Goal: Task Accomplishment & Management: Complete application form

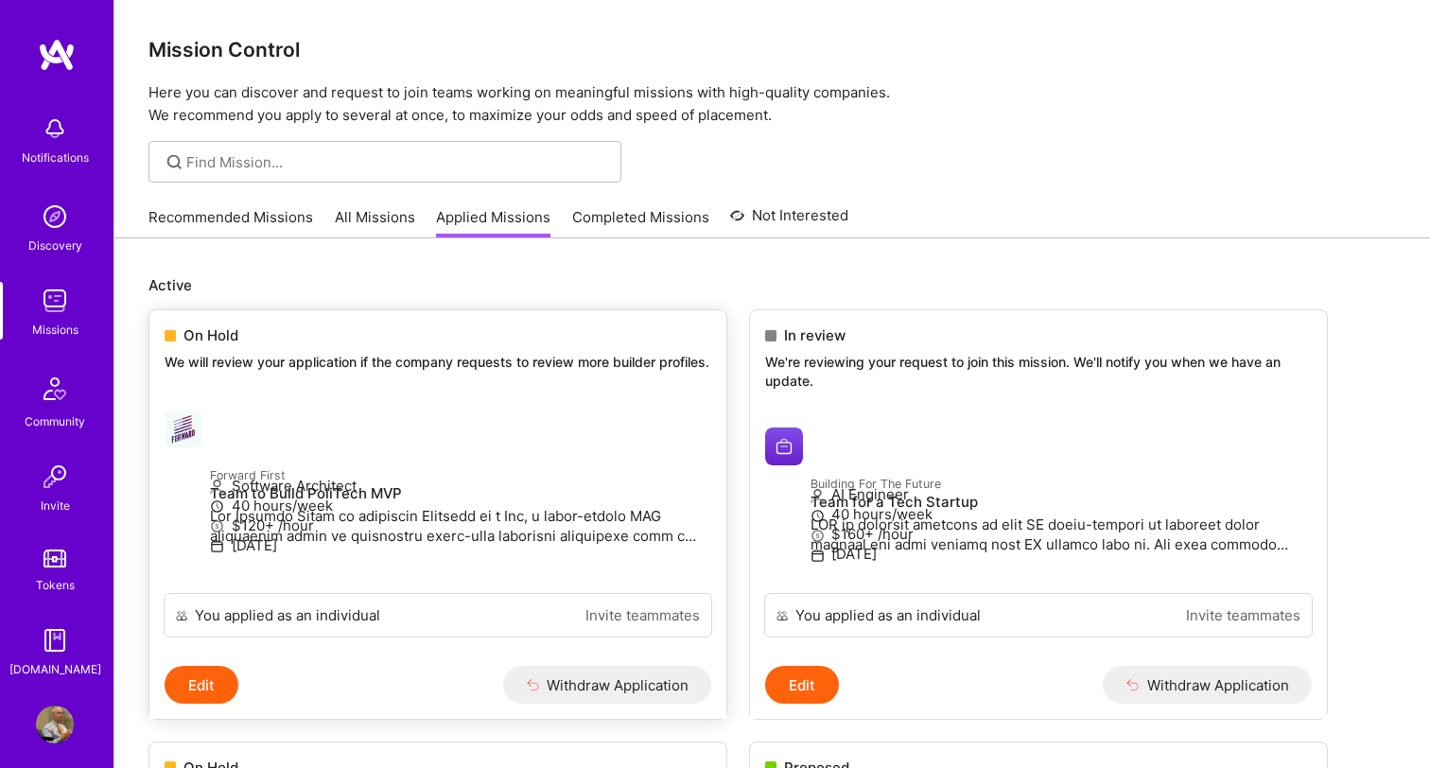
click at [221, 333] on span "On Hold" at bounding box center [210, 335] width 55 height 20
click at [210, 430] on div at bounding box center [187, 428] width 45 height 38
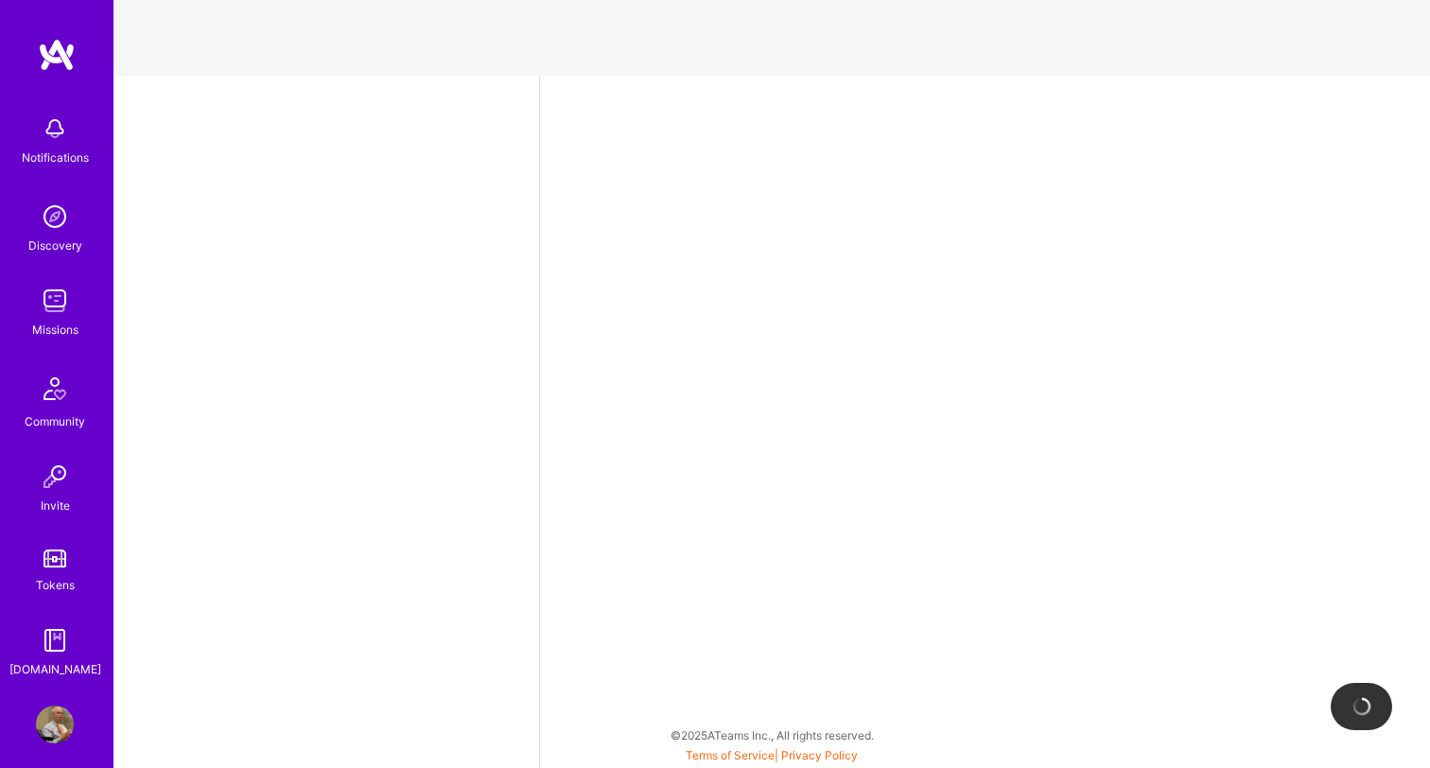
select select "US"
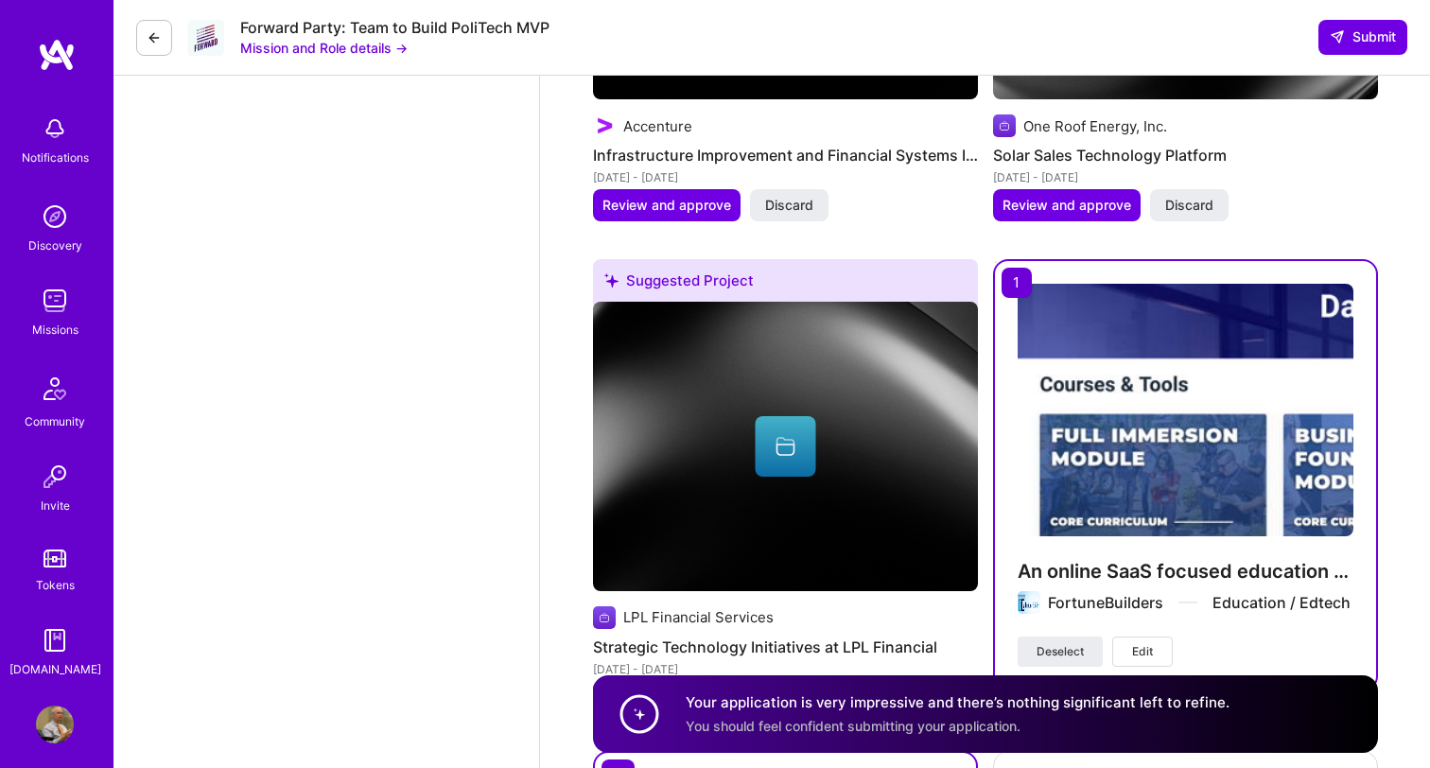
scroll to position [3894, 0]
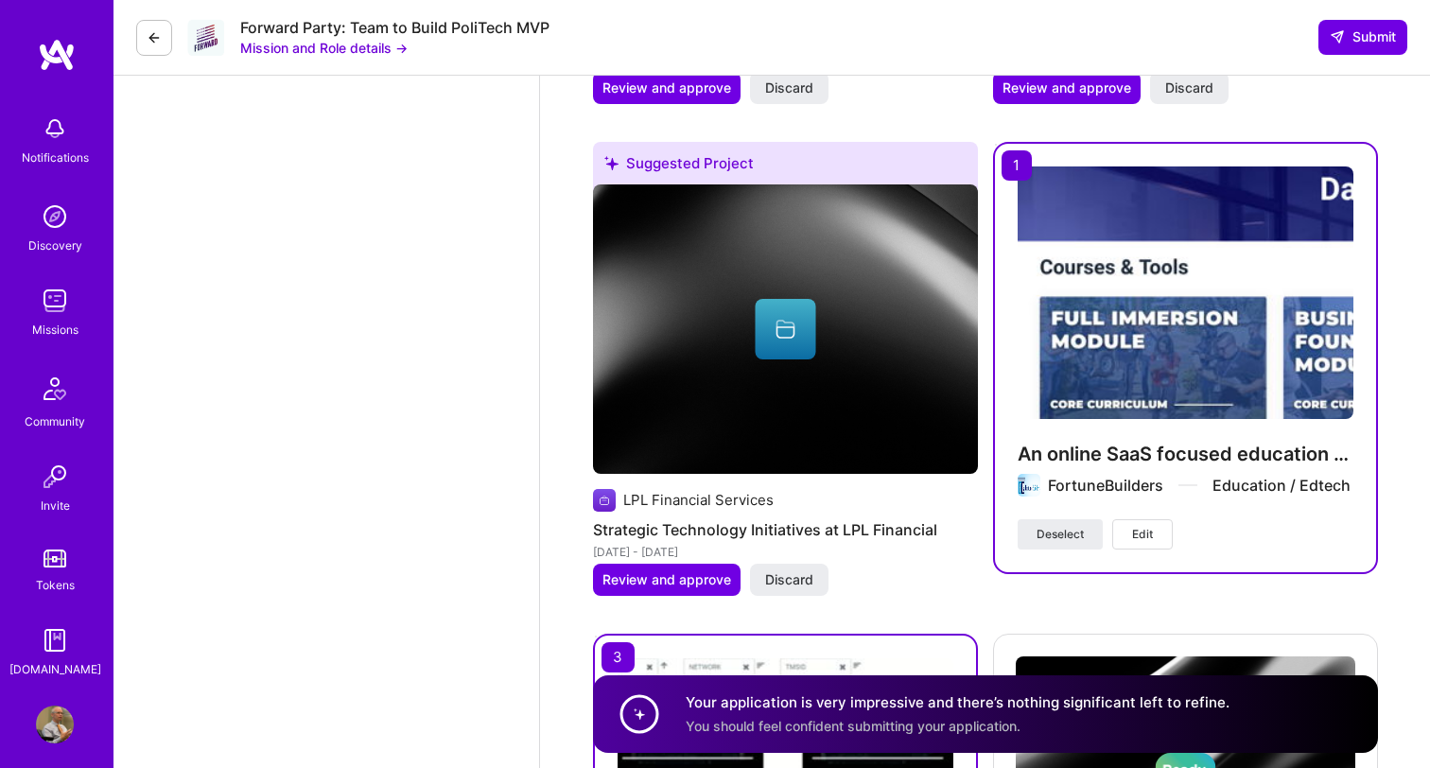
click at [154, 47] on button at bounding box center [154, 38] width 36 height 36
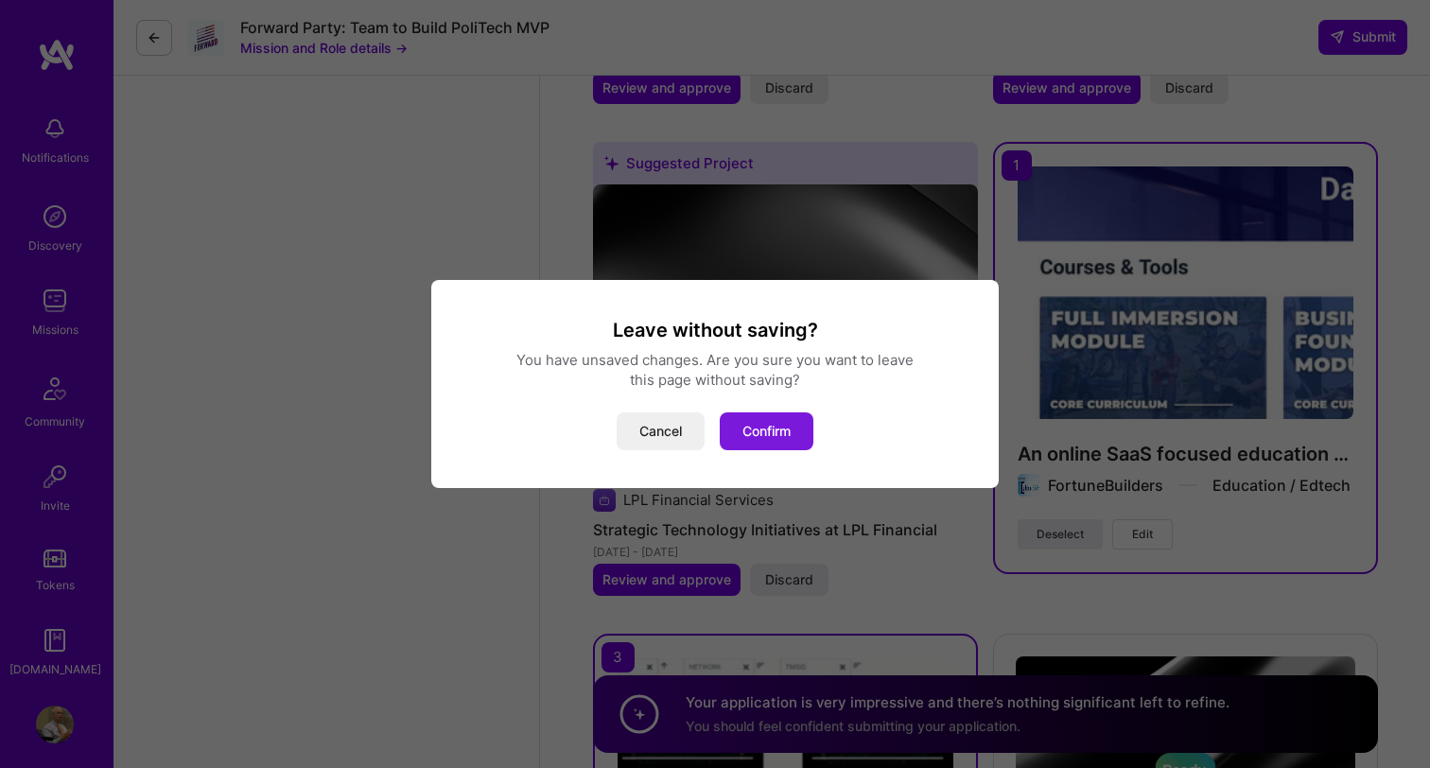
click at [763, 434] on button "Confirm" at bounding box center [767, 431] width 94 height 38
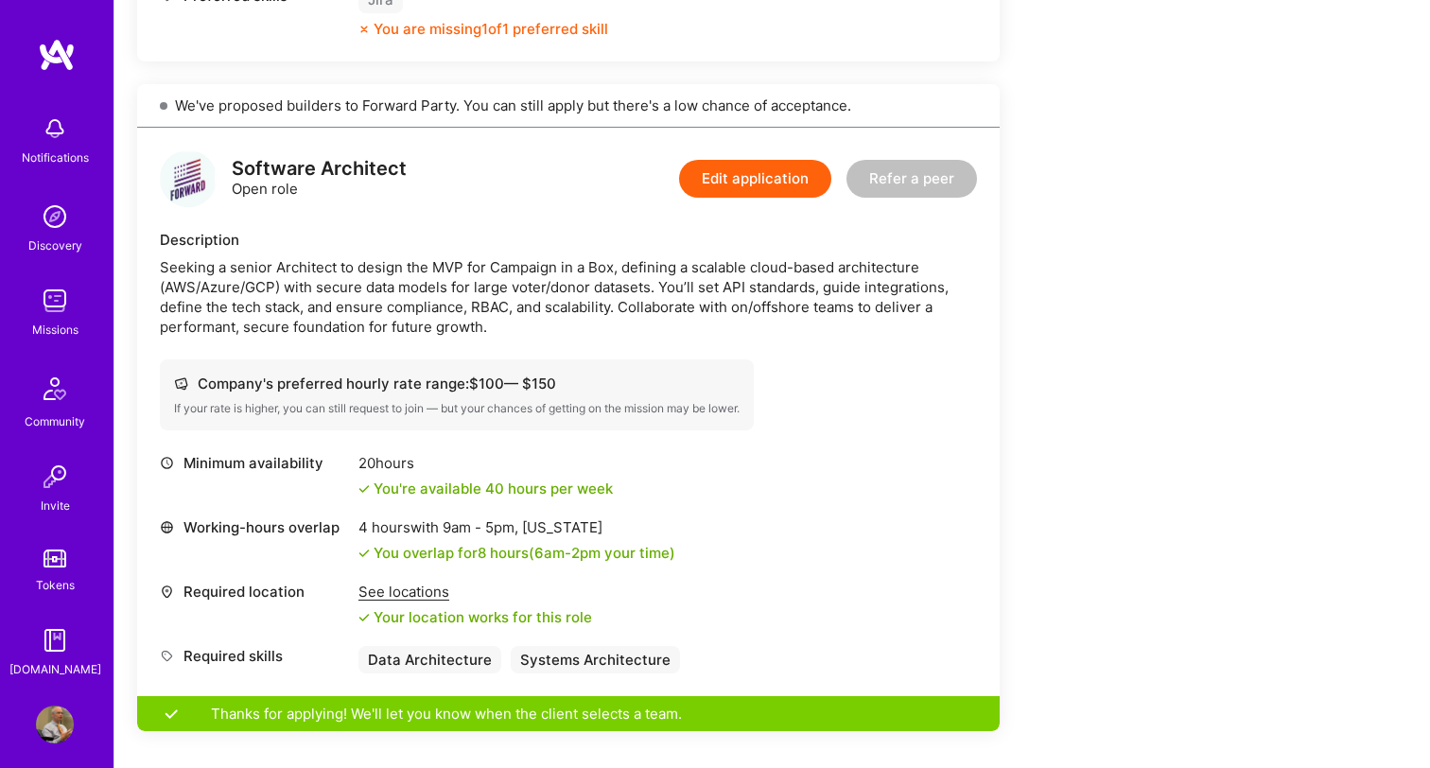
scroll to position [966, 0]
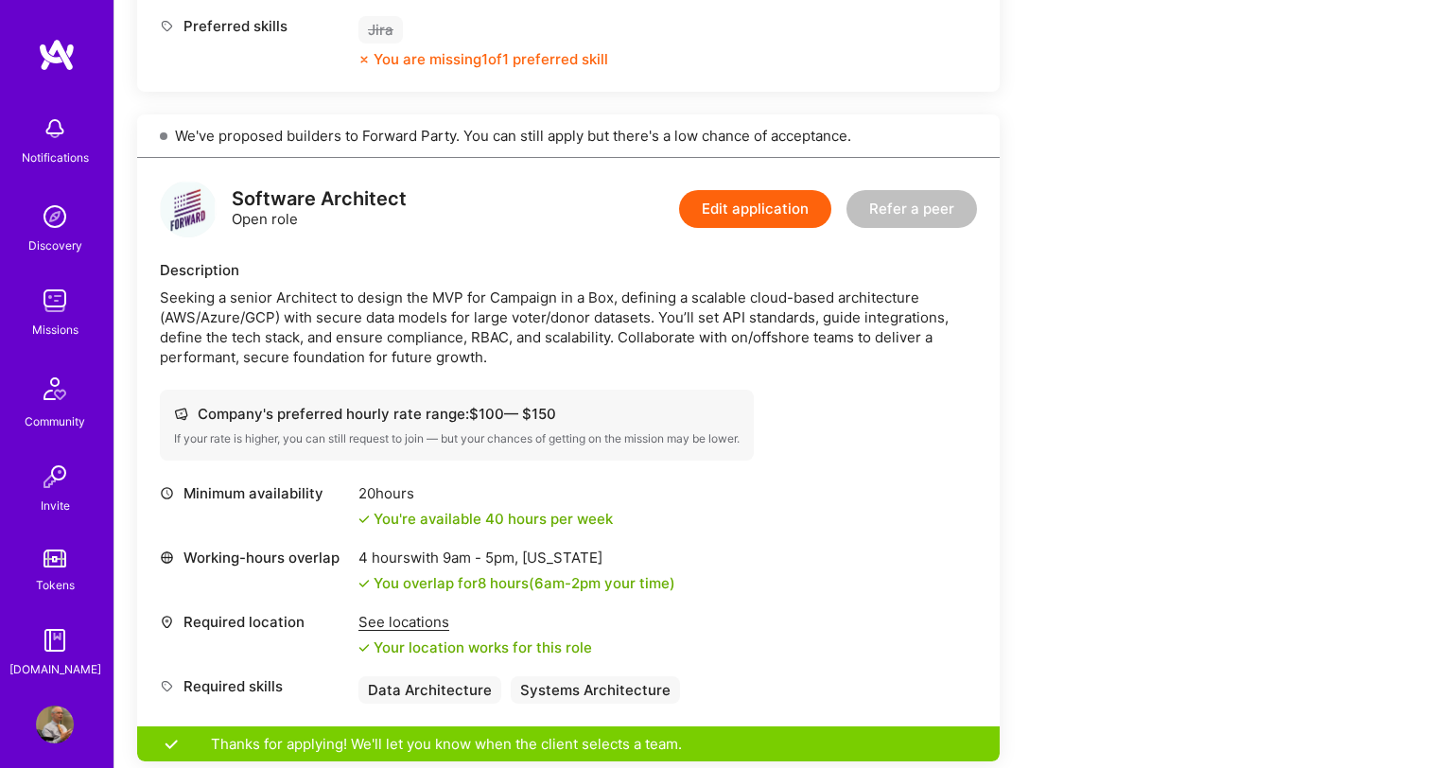
click at [58, 573] on link "Tokens" at bounding box center [54, 568] width 117 height 53
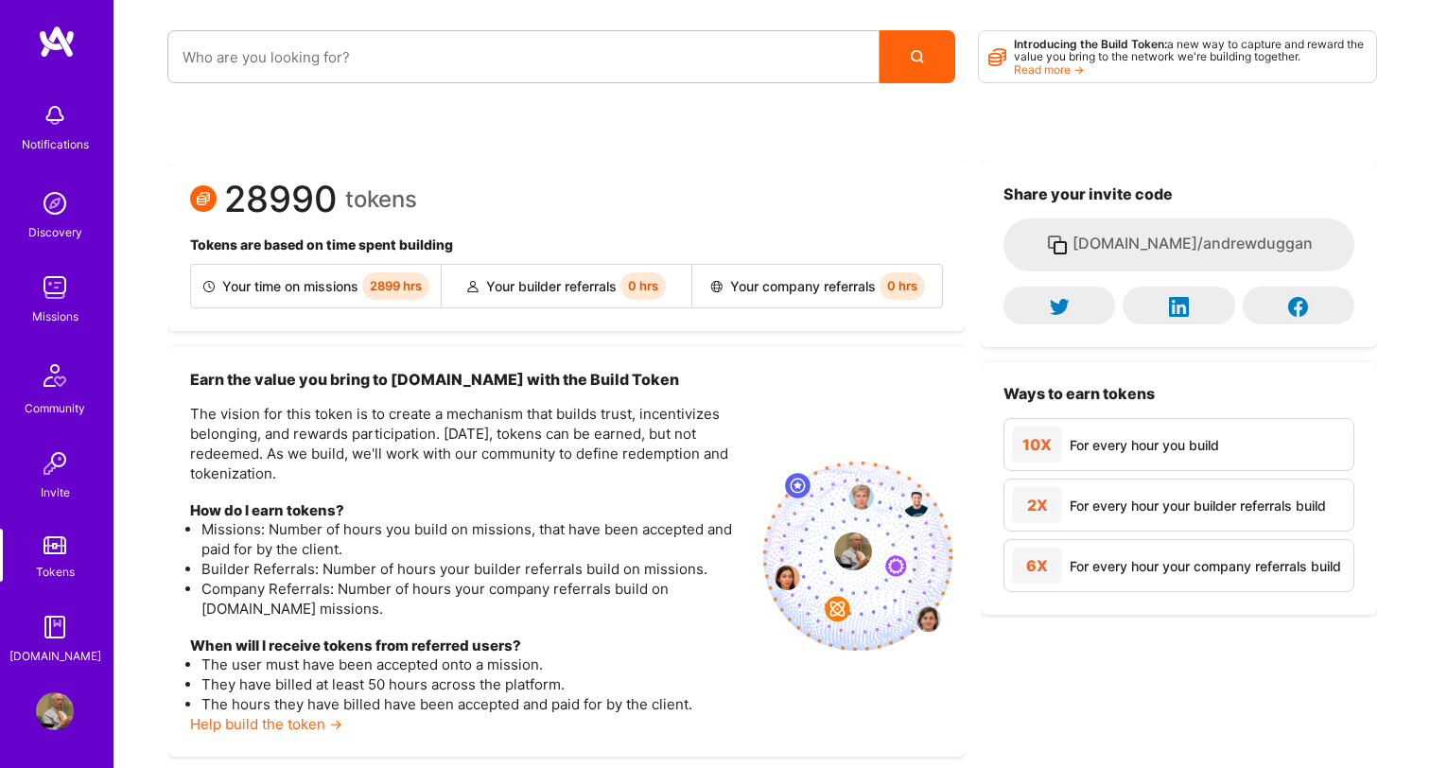
scroll to position [13, 0]
click at [59, 277] on img at bounding box center [55, 288] width 38 height 38
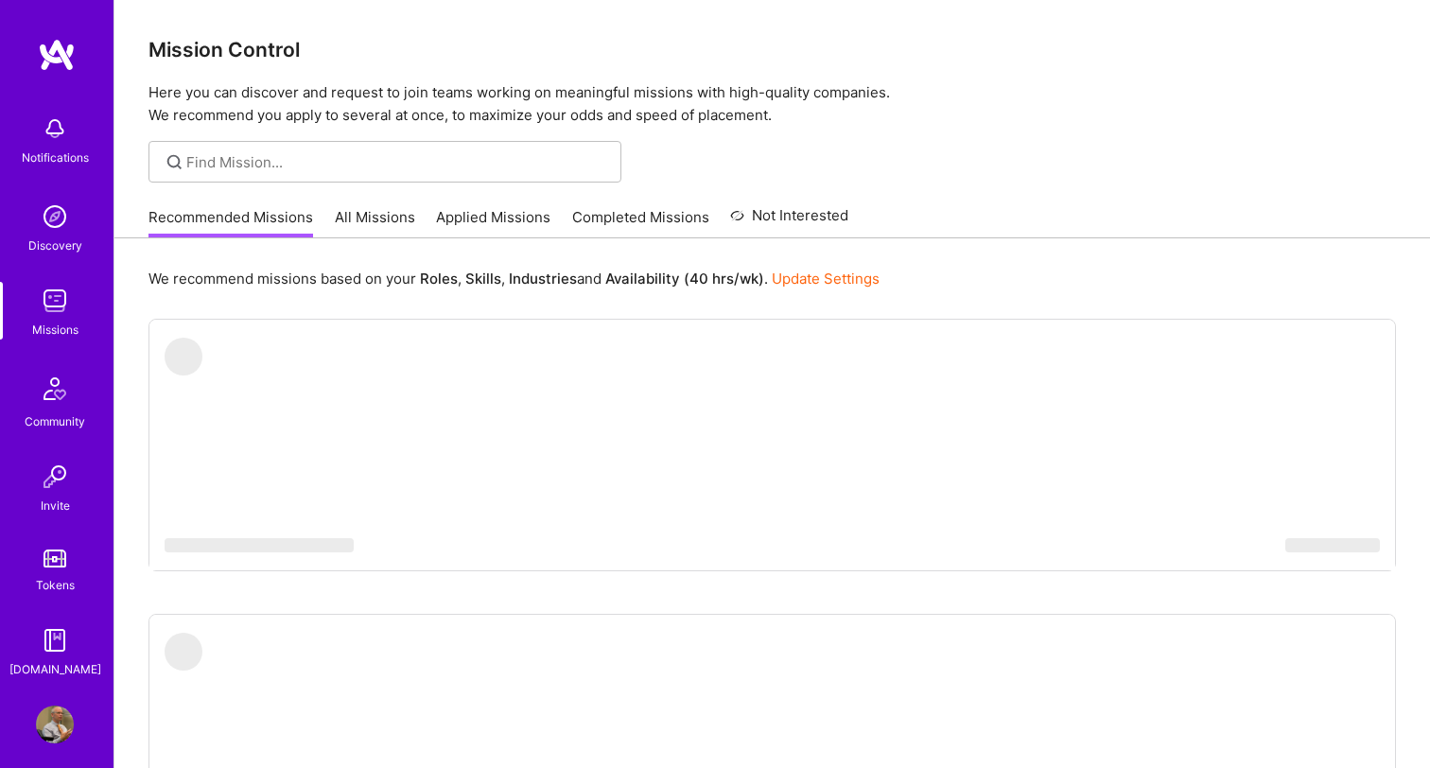
click at [516, 211] on link "Applied Missions" at bounding box center [493, 222] width 114 height 31
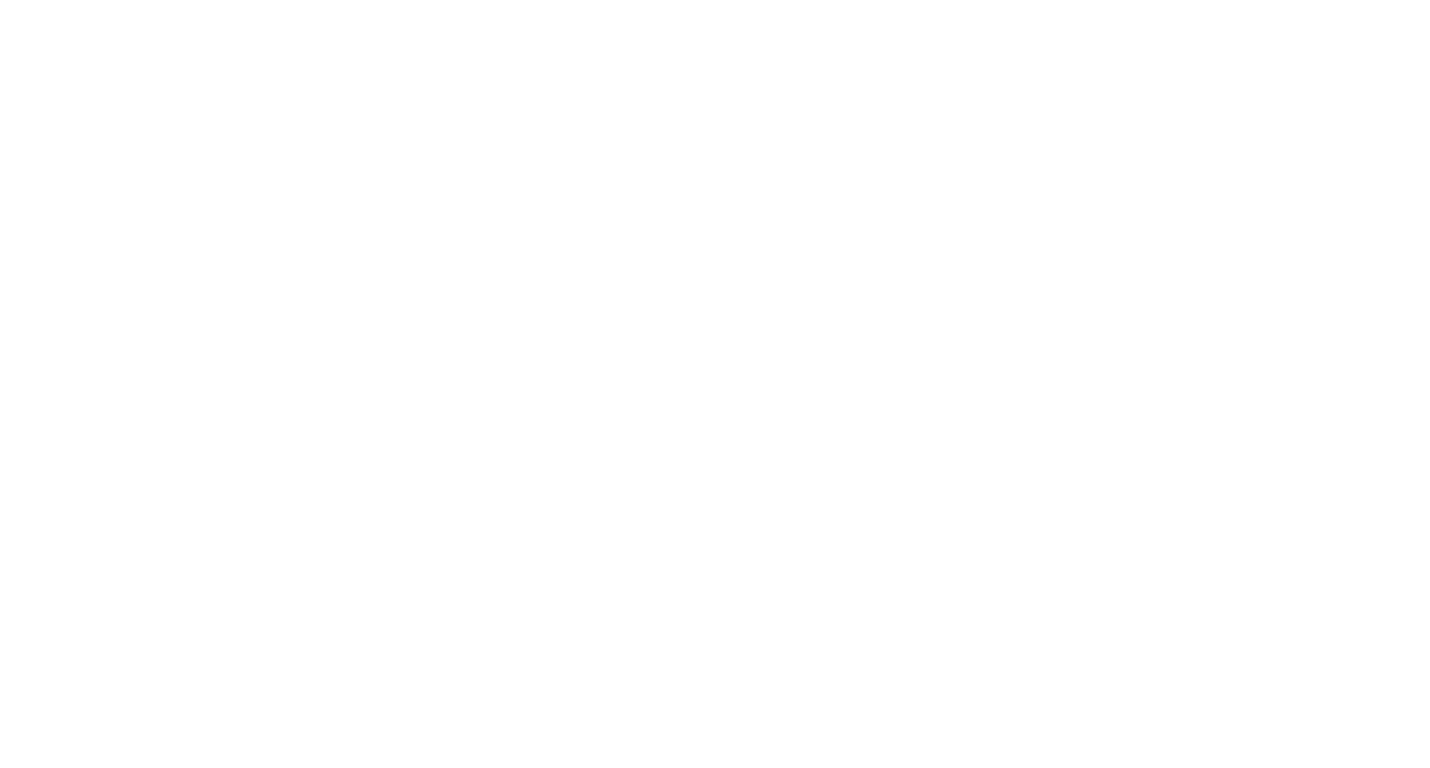
scroll to position [797, 0]
